Goal: Task Accomplishment & Management: Manage account settings

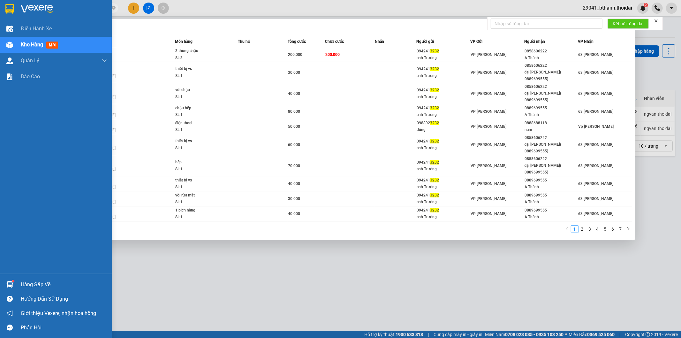
click at [11, 286] on img at bounding box center [9, 284] width 7 height 7
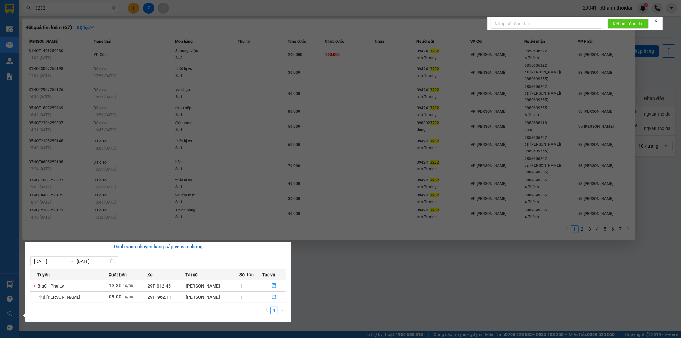
click at [422, 269] on section "Kết quả tìm kiếm ( 67 ) Bộ lọc Mã ĐH Trạng thái Món hàng Thu hộ Tổng cước Chưa …" at bounding box center [340, 169] width 681 height 338
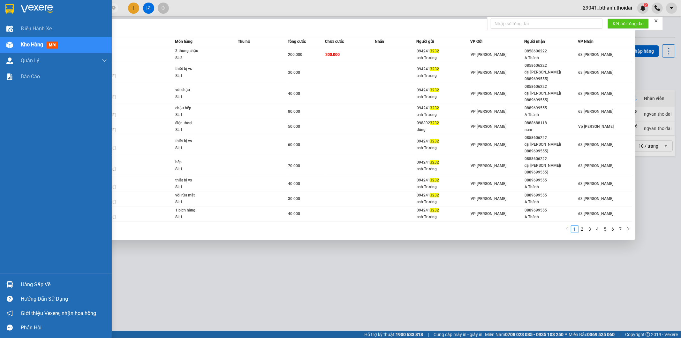
click at [12, 285] on img at bounding box center [9, 284] width 7 height 7
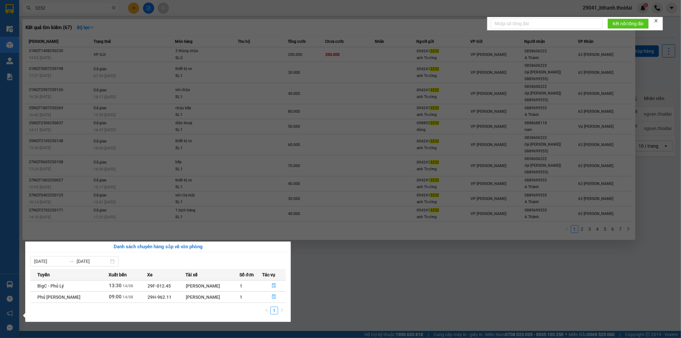
click at [334, 288] on section "Kết quả tìm kiếm ( 67 ) Bộ lọc Mã ĐH Trạng thái Món hàng Thu hộ Tổng cước Chưa …" at bounding box center [340, 169] width 681 height 338
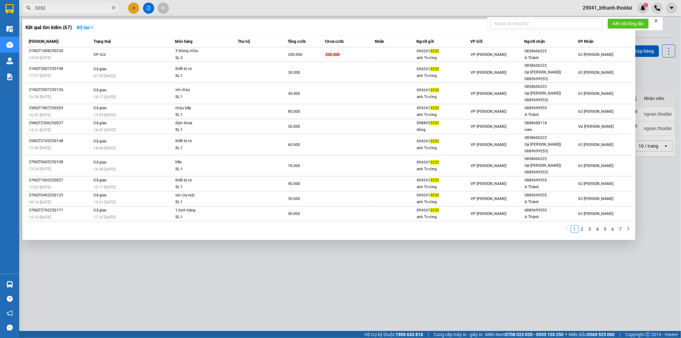
click at [78, 10] on input "3232" at bounding box center [72, 7] width 75 height 7
type input "3"
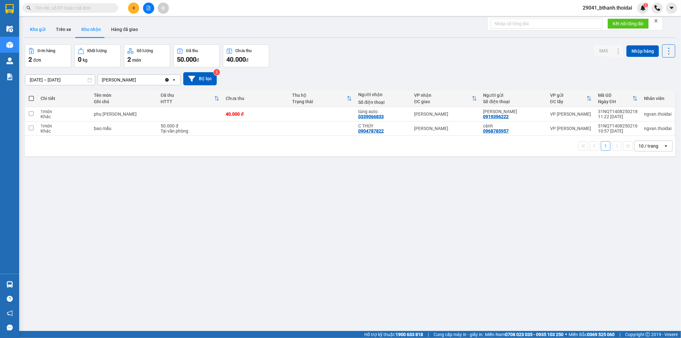
click at [35, 27] on button "Kho gửi" at bounding box center [38, 29] width 26 height 15
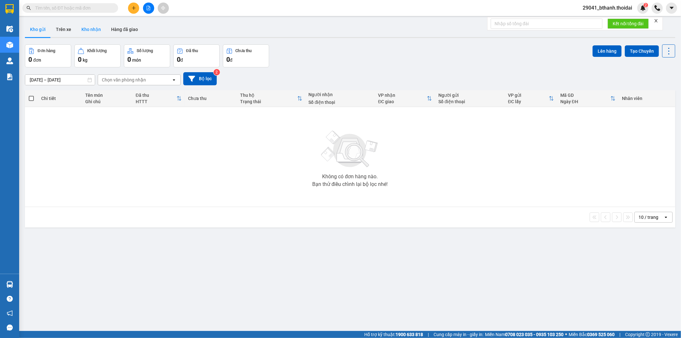
click at [90, 28] on button "Kho nhận" at bounding box center [91, 29] width 30 height 15
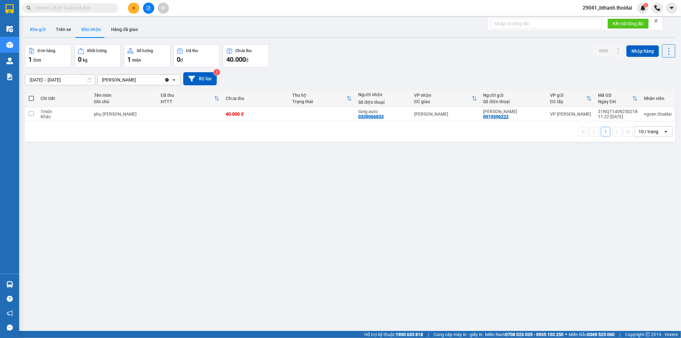
click at [39, 30] on button "Kho gửi" at bounding box center [38, 29] width 26 height 15
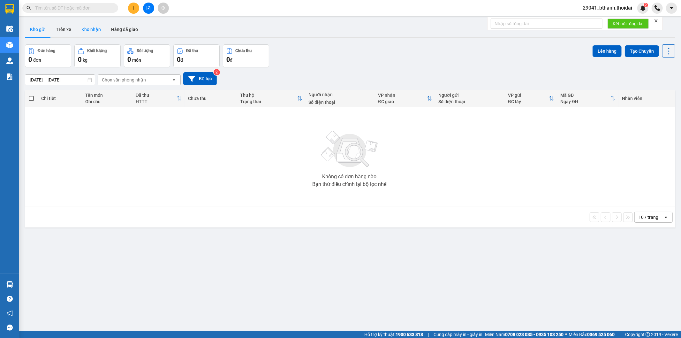
click at [82, 31] on button "Kho nhận" at bounding box center [91, 29] width 30 height 15
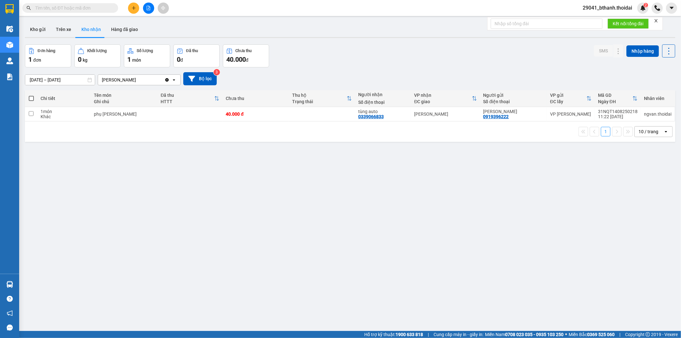
click at [205, 222] on div "ver 1.8.138 Kho gửi Trên xe Kho nhận Hàng đã giao Đơn hàng 1 đơn Khối lượng 0 k…" at bounding box center [349, 188] width 655 height 338
click at [30, 27] on button "Kho gửi" at bounding box center [38, 29] width 26 height 15
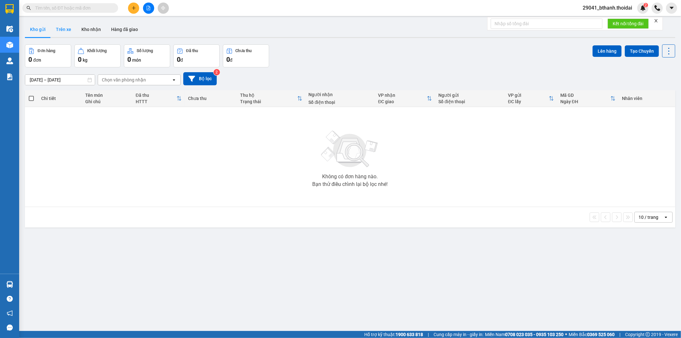
click at [67, 27] on button "Trên xe" at bounding box center [64, 29] width 26 height 15
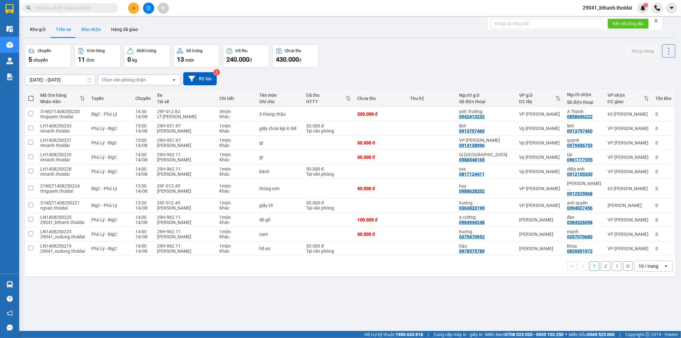
click at [90, 27] on button "Kho nhận" at bounding box center [91, 29] width 30 height 15
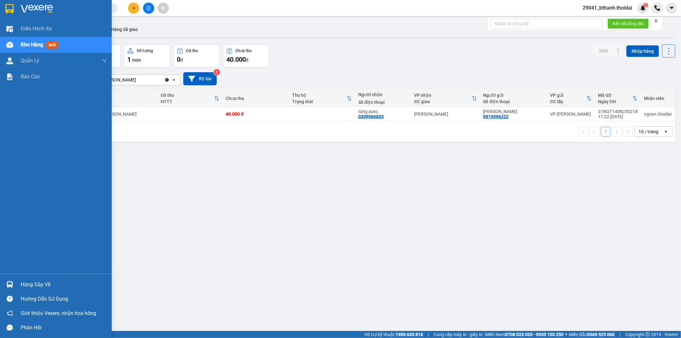
click at [34, 285] on div "Hàng sắp về" at bounding box center [64, 285] width 86 height 10
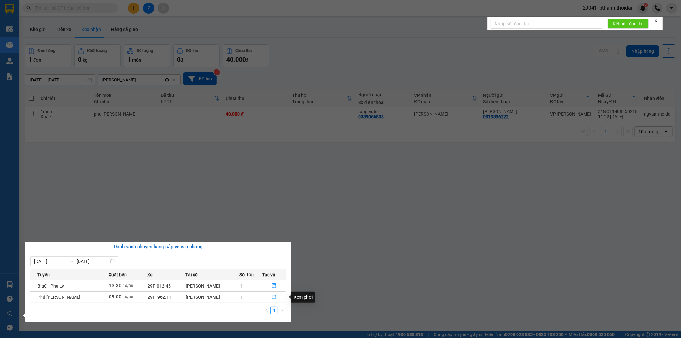
click at [272, 298] on icon "file-done" at bounding box center [274, 296] width 4 height 4
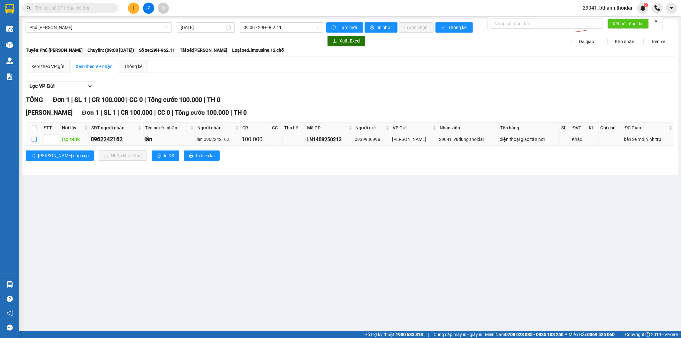
click at [32, 141] on input "checkbox" at bounding box center [34, 139] width 5 height 5
checkbox input "true"
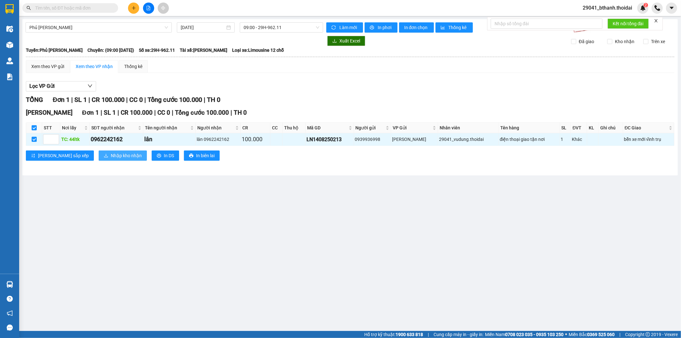
click at [111, 156] on span "Nhập kho nhận" at bounding box center [126, 155] width 31 height 7
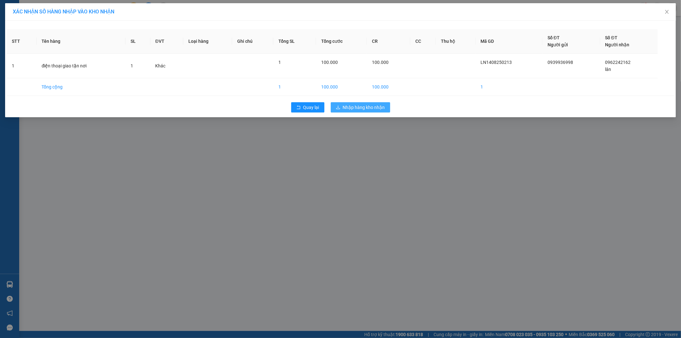
click at [356, 109] on span "Nhập hàng kho nhận" at bounding box center [364, 107] width 42 height 7
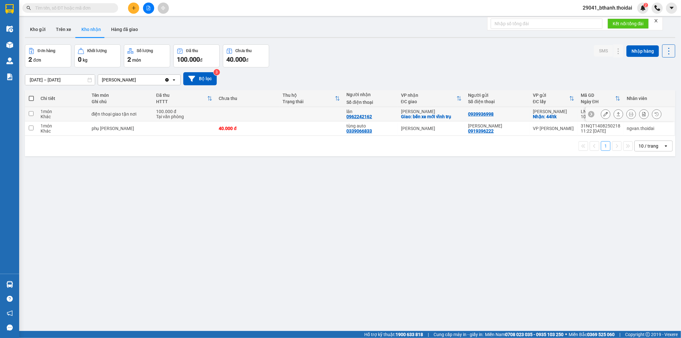
click at [29, 114] on input "checkbox" at bounding box center [31, 113] width 5 height 5
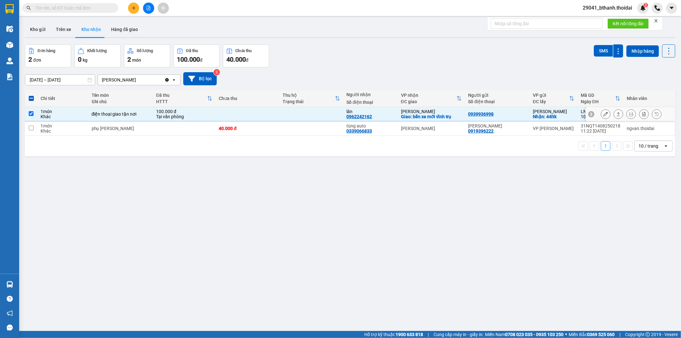
click at [31, 113] on input "checkbox" at bounding box center [31, 113] width 5 height 5
checkbox input "false"
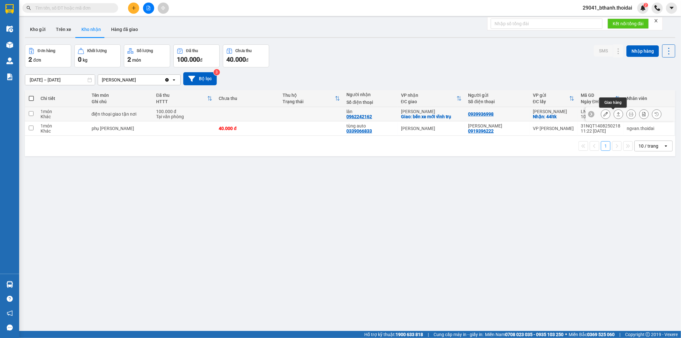
click at [616, 115] on icon at bounding box center [618, 114] width 4 height 4
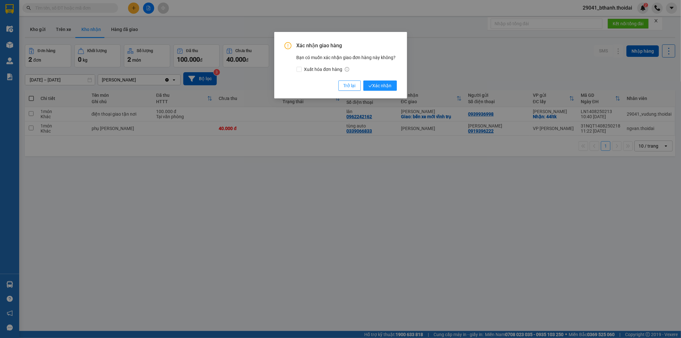
click at [322, 170] on div "Xác nhận giao hàng Bạn có muốn xác nhận giao đơn hàng này không? Xuất hóa đơn h…" at bounding box center [340, 169] width 681 height 338
click at [352, 88] on span "Trở lại" at bounding box center [350, 85] width 12 height 7
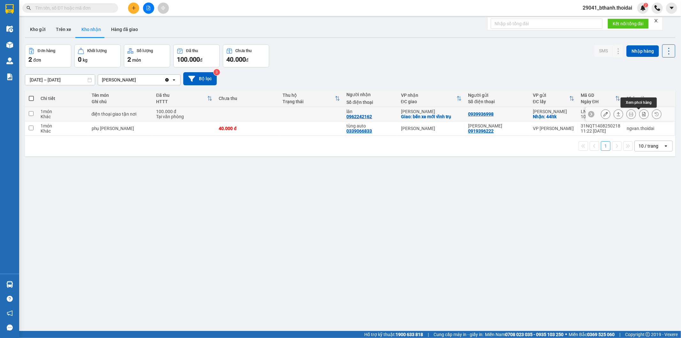
click at [642, 114] on icon at bounding box center [644, 114] width 4 height 4
click at [616, 114] on icon at bounding box center [618, 114] width 4 height 4
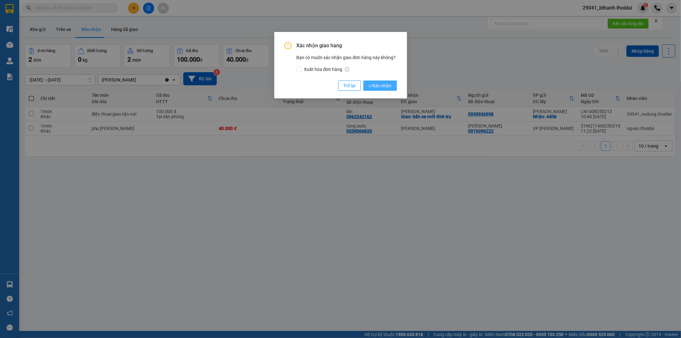
click at [386, 85] on span "Xác nhận" at bounding box center [379, 85] width 23 height 7
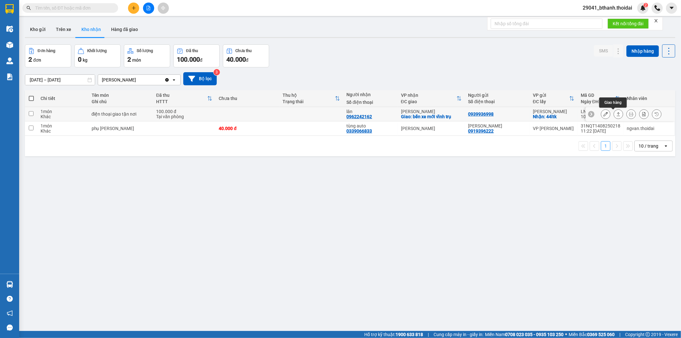
click at [616, 114] on icon at bounding box center [618, 114] width 4 height 4
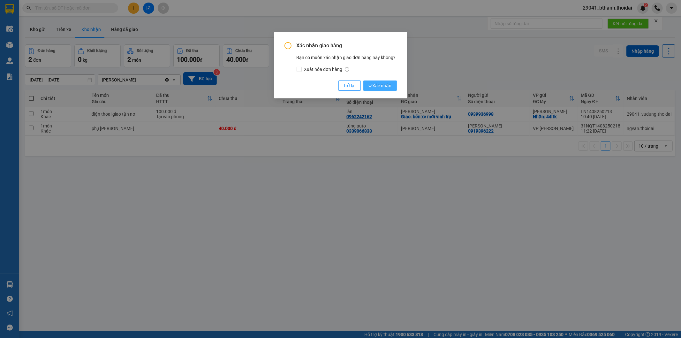
click at [383, 85] on span "Xác nhận" at bounding box center [379, 85] width 23 height 7
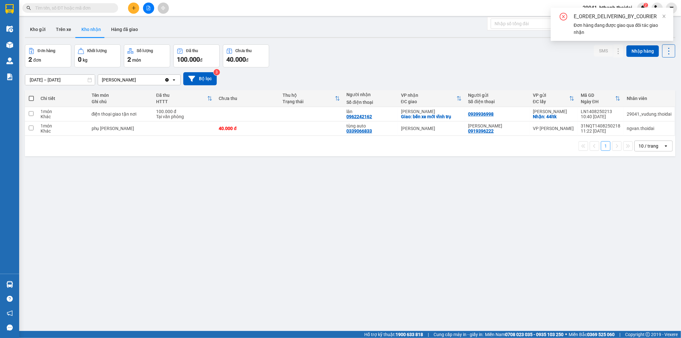
click at [561, 14] on icon "close-circle" at bounding box center [564, 17] width 8 height 8
click at [562, 16] on icon "close-circle" at bounding box center [564, 17] width 8 height 8
click at [664, 18] on icon "close" at bounding box center [664, 16] width 4 height 4
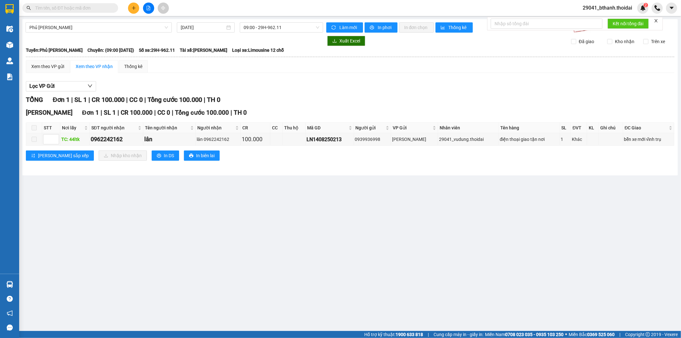
click at [200, 233] on main "Phủ Lý - Ga [DATE] 09:00 - 29H-962.11 Làm mới In phơi In đơn chọn Thống kê Lọc …" at bounding box center [340, 165] width 681 height 331
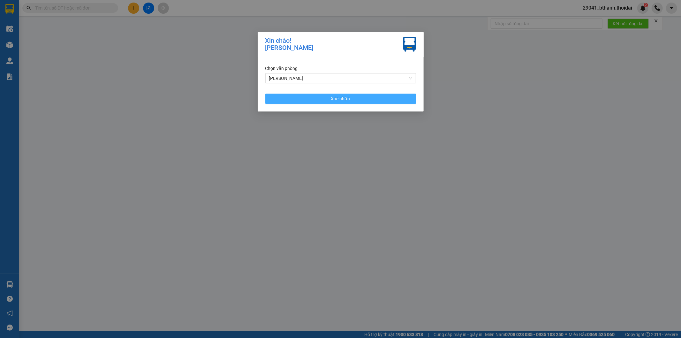
click at [304, 99] on button "Xác nhận" at bounding box center [340, 99] width 151 height 10
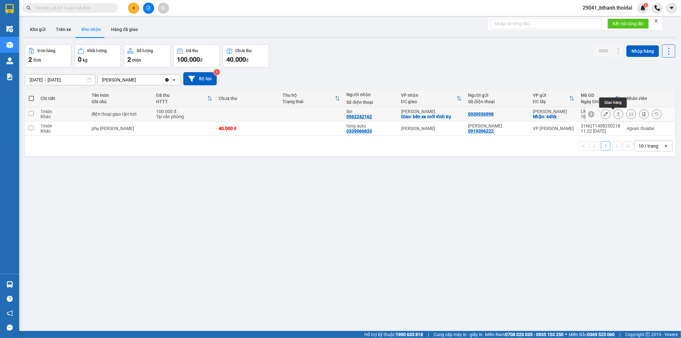
click at [616, 113] on button at bounding box center [618, 114] width 9 height 11
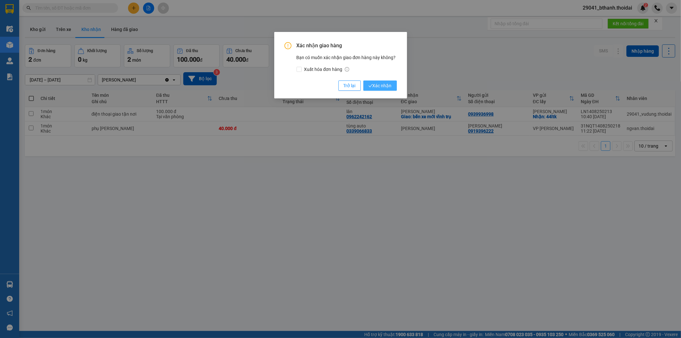
click at [394, 87] on button "Xác nhận" at bounding box center [380, 85] width 34 height 10
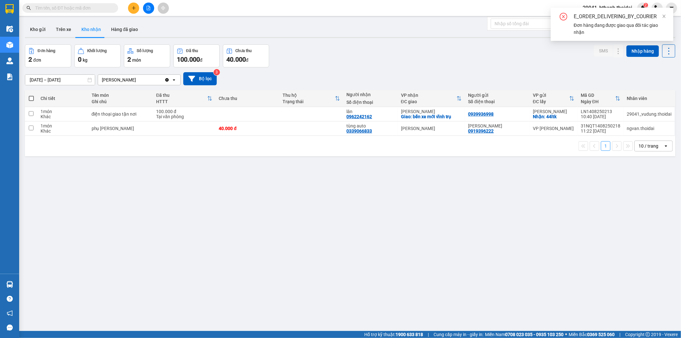
click at [531, 56] on div "Đơn hàng 2 đơn Khối lượng 0 kg Số lượng 2 món Đã thu 100.000 đ Chưa thu 40.000 …" at bounding box center [350, 55] width 650 height 23
click at [482, 59] on div "Đơn hàng 2 đơn Khối lượng 0 kg Số lượng 2 món Đã thu 100.000 đ Chưa thu 40.000 …" at bounding box center [350, 55] width 650 height 23
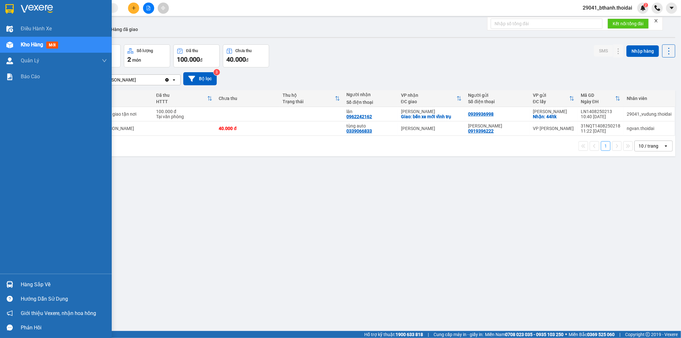
click at [43, 282] on div "Hàng sắp về" at bounding box center [64, 285] width 86 height 10
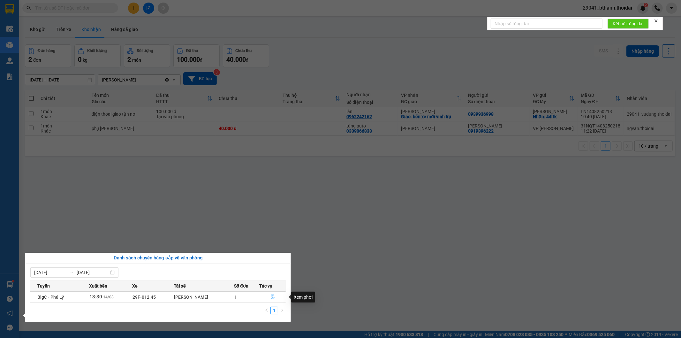
click at [272, 297] on icon "file-done" at bounding box center [272, 296] width 4 height 4
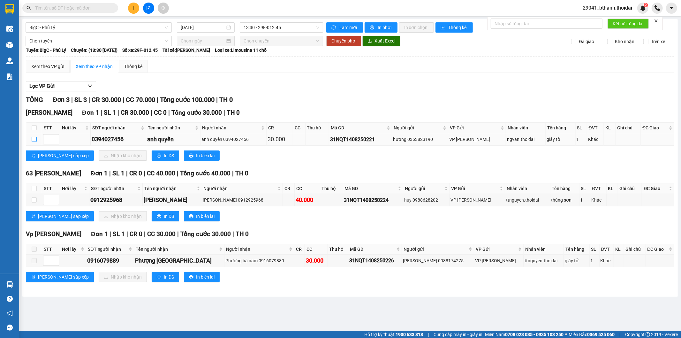
click at [32, 140] on input "checkbox" at bounding box center [34, 139] width 5 height 5
checkbox input "true"
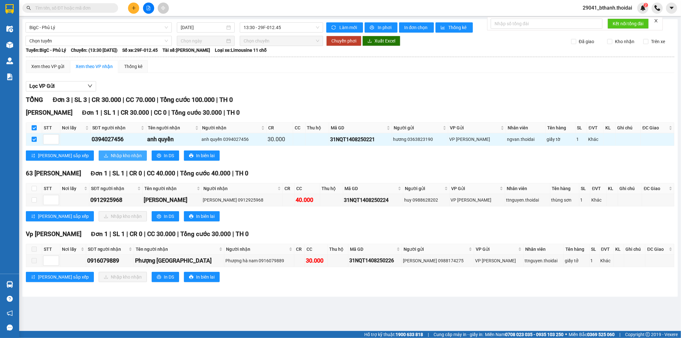
click at [111, 154] on span "Nhập kho nhận" at bounding box center [126, 155] width 31 height 7
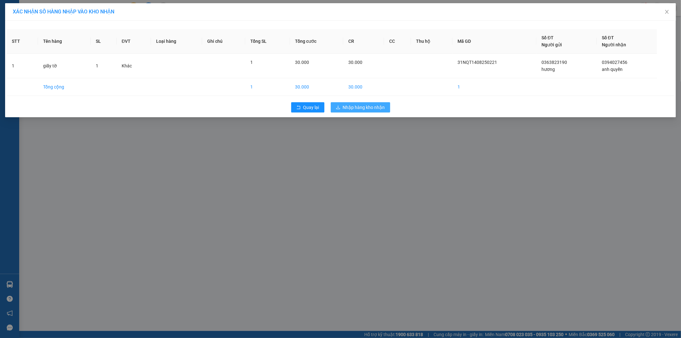
click at [361, 107] on span "Nhập hàng kho nhận" at bounding box center [364, 107] width 42 height 7
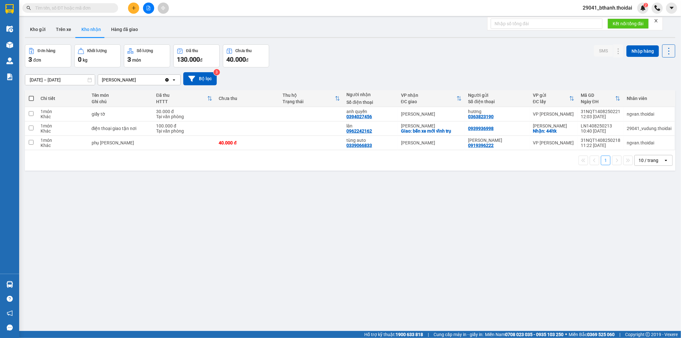
click at [81, 8] on input "text" at bounding box center [72, 7] width 75 height 7
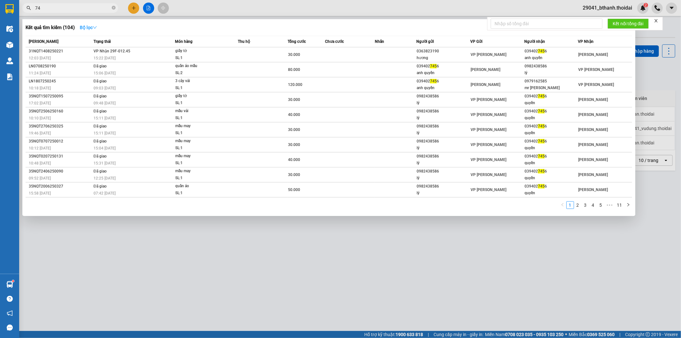
type input "7"
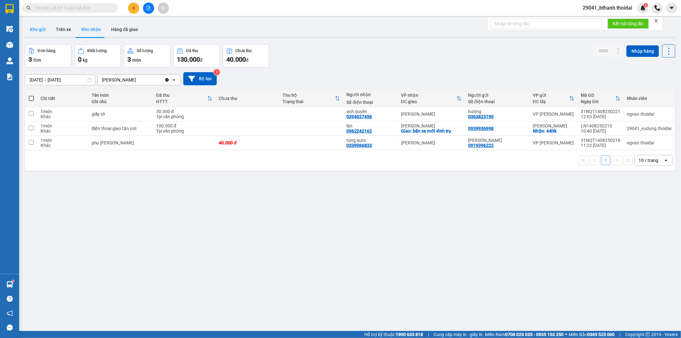
click at [40, 32] on button "Kho gửi" at bounding box center [38, 29] width 26 height 15
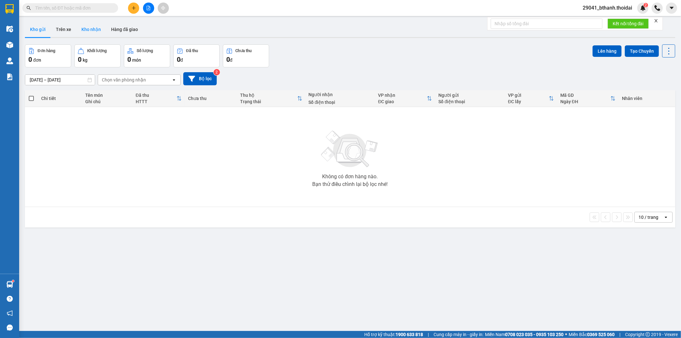
click at [94, 27] on button "Kho nhận" at bounding box center [91, 29] width 30 height 15
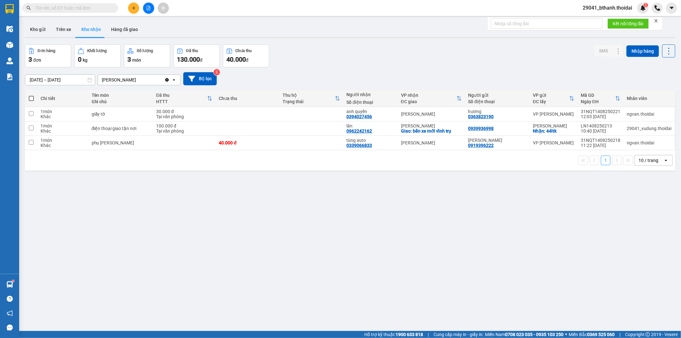
click at [76, 8] on input "text" at bounding box center [72, 7] width 75 height 7
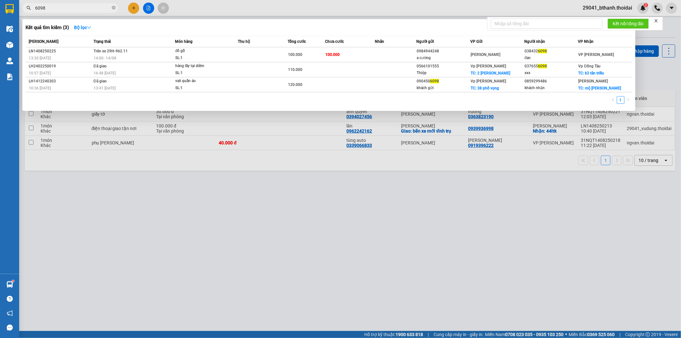
click at [278, 223] on div at bounding box center [340, 169] width 681 height 338
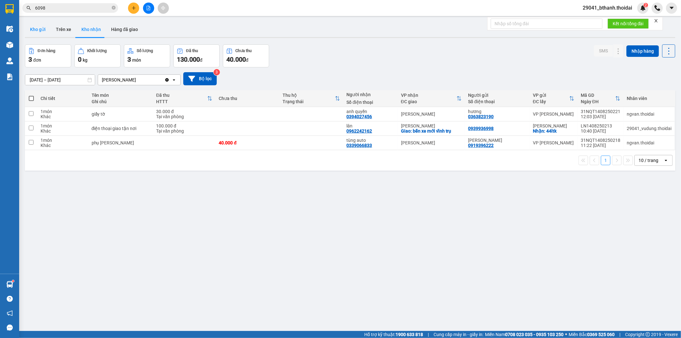
click at [37, 28] on button "Kho gửi" at bounding box center [38, 29] width 26 height 15
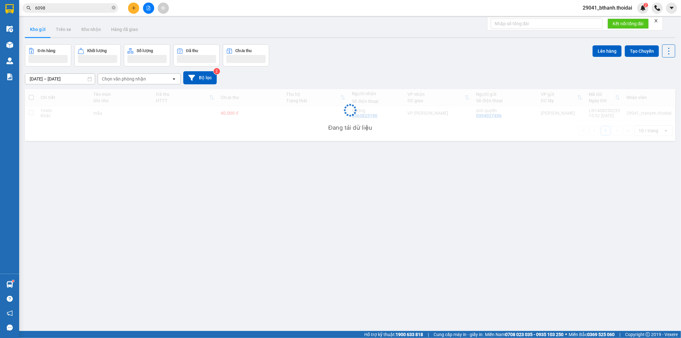
click at [59, 10] on input "6098" at bounding box center [72, 7] width 75 height 7
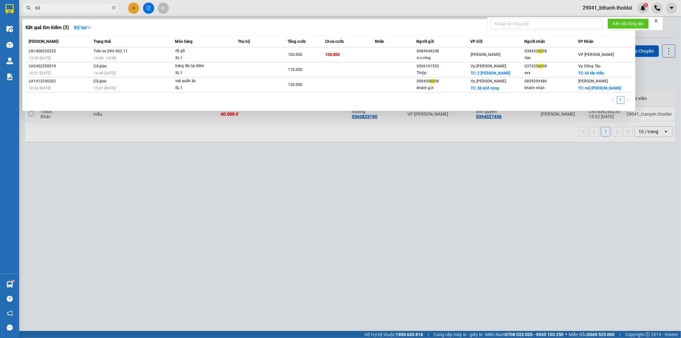
type input "6"
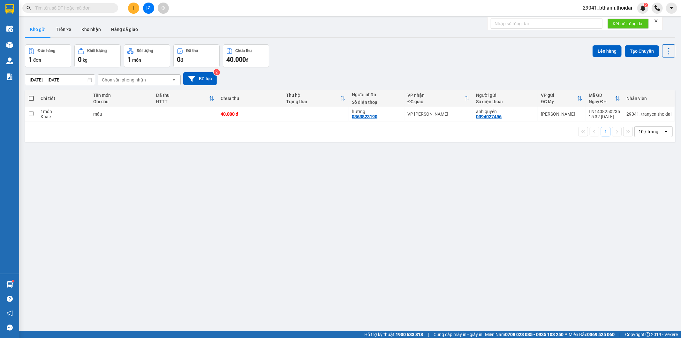
click at [42, 33] on button "Kho gửi" at bounding box center [38, 29] width 26 height 15
click at [33, 113] on input "checkbox" at bounding box center [31, 113] width 5 height 5
checkbox input "true"
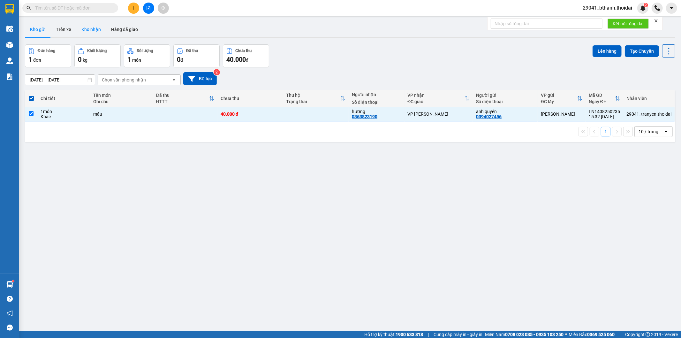
click at [94, 30] on button "Kho nhận" at bounding box center [91, 29] width 30 height 15
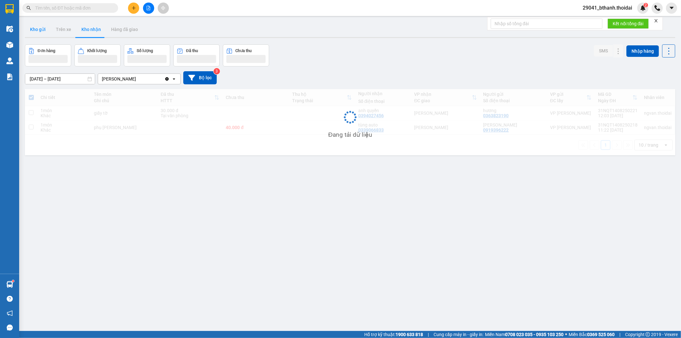
click at [34, 32] on button "Kho gửi" at bounding box center [38, 29] width 26 height 15
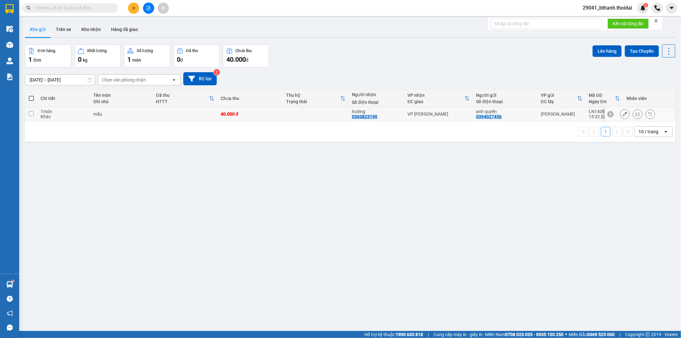
click at [29, 113] on input "checkbox" at bounding box center [31, 113] width 5 height 5
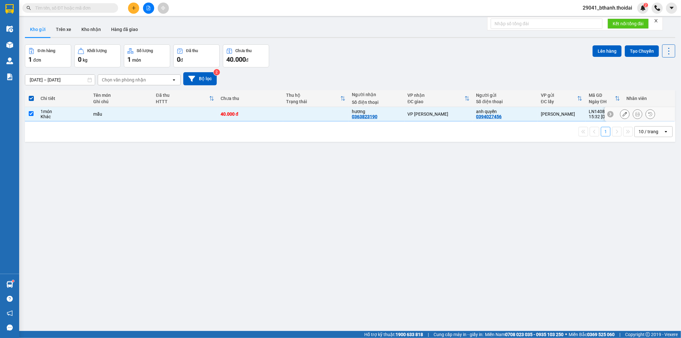
click at [29, 113] on input "checkbox" at bounding box center [31, 113] width 5 height 5
checkbox input "false"
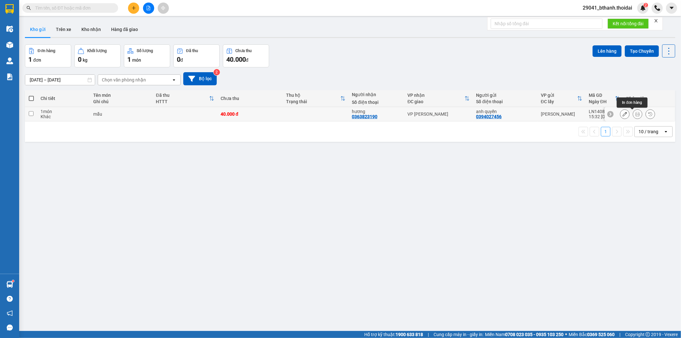
click at [635, 113] on icon at bounding box center [637, 114] width 4 height 4
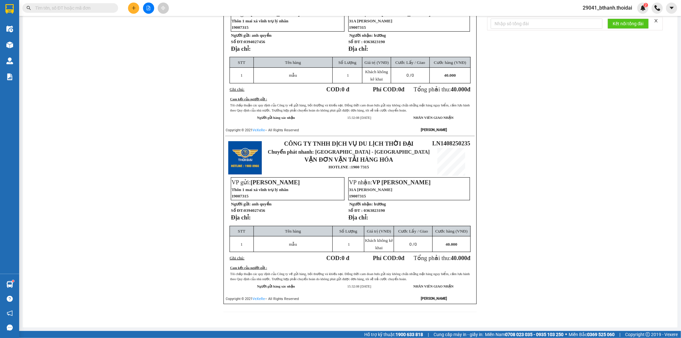
scroll to position [85, 0]
